Goal: Task Accomplishment & Management: Manage account settings

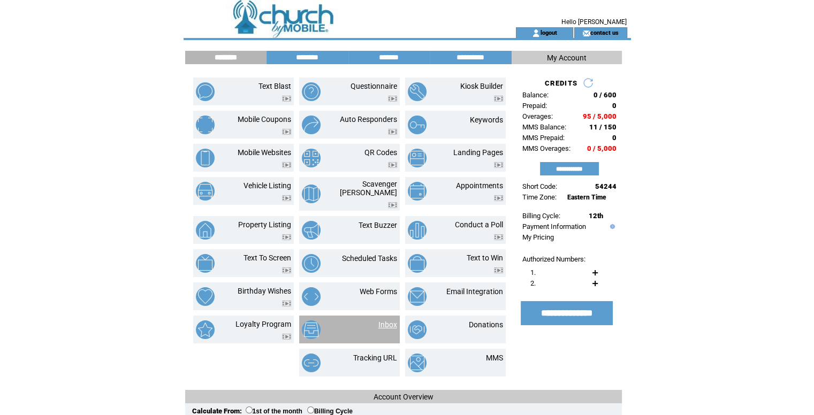
click at [380, 321] on link "Inbox" at bounding box center [387, 325] width 19 height 9
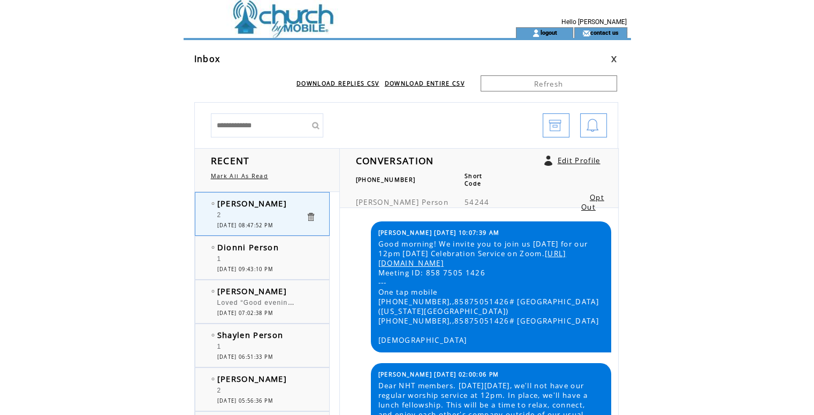
scroll to position [2332, 0]
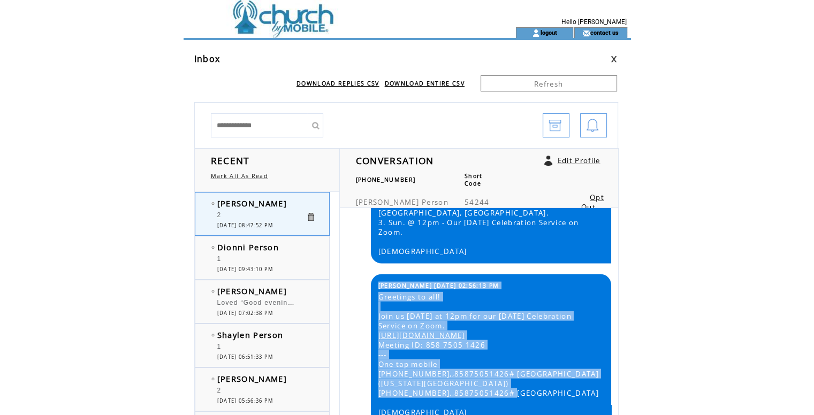
drag, startPoint x: 373, startPoint y: 306, endPoint x: 511, endPoint y: 395, distance: 164.2
click at [511, 395] on div "L Andre 08/16/2025 02:56:13 PM Greetings to all! Join us tomorrow at 12pm for o…" at bounding box center [491, 350] width 240 height 150
copy tbody "L Andre 08/16/2025 02:56:13 PM Greetings to all! Join us tomorrow at 12pm for o…"
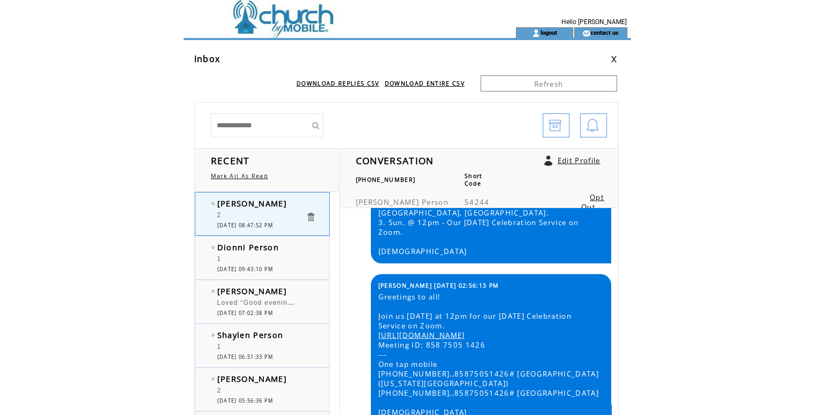
click at [296, 14] on td at bounding box center [331, 13] width 294 height 27
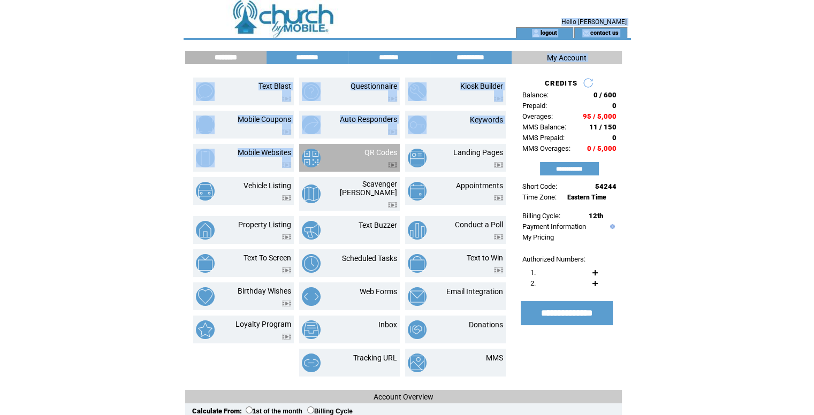
drag, startPoint x: 300, startPoint y: 54, endPoint x: 300, endPoint y: 168, distance: 113.5
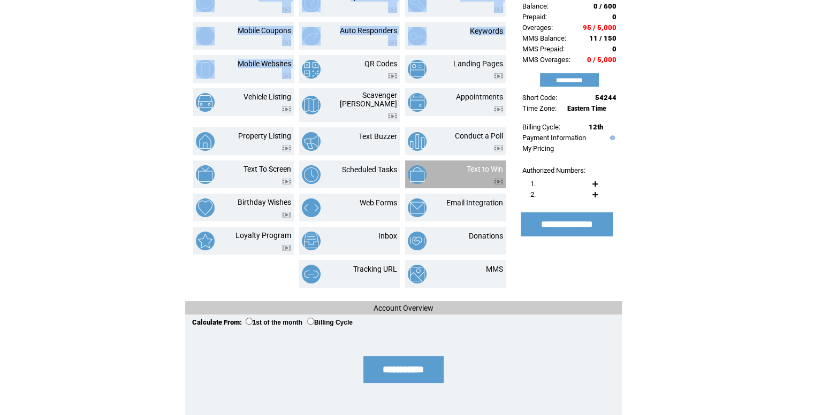
scroll to position [107, 0]
